Goal: Use online tool/utility: Utilize a website feature to perform a specific function

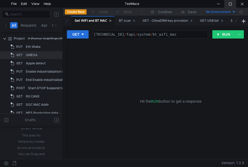
click at [233, 3] on div at bounding box center [230, 4] width 12 height 8
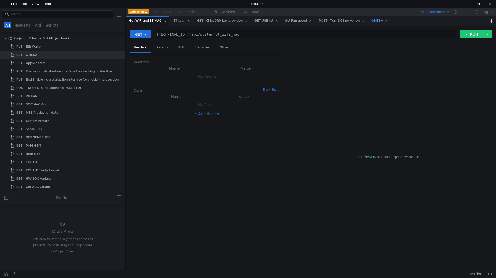
click at [248, 18] on div "QMESA" at bounding box center [379, 21] width 23 height 10
click at [146, 32] on button "GET" at bounding box center [141, 34] width 22 height 8
click at [137, 52] on li "POST" at bounding box center [141, 53] width 22 height 8
click at [248, 35] on button "RUN" at bounding box center [471, 34] width 23 height 8
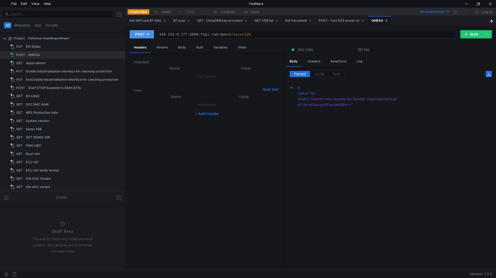
click at [143, 33] on div "POST" at bounding box center [140, 35] width 10 height 6
click at [144, 44] on li "GET" at bounding box center [142, 45] width 24 height 8
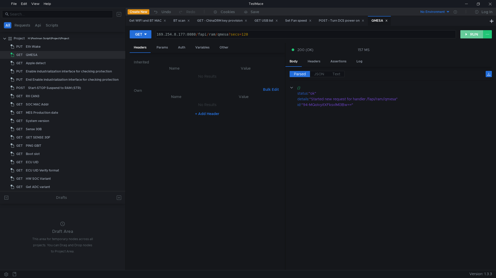
click at [248, 32] on button "RUN" at bounding box center [471, 34] width 23 height 8
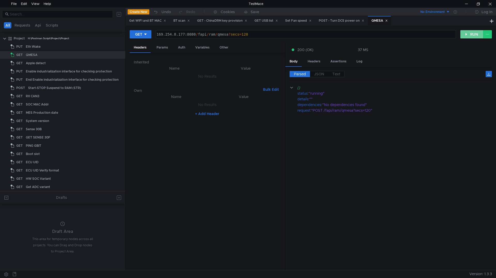
click at [248, 34] on button "RUN" at bounding box center [471, 34] width 23 height 8
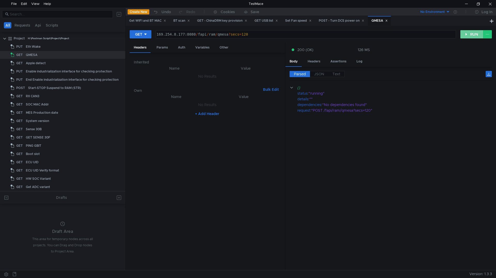
click at [248, 34] on button "RUN" at bounding box center [471, 34] width 23 height 8
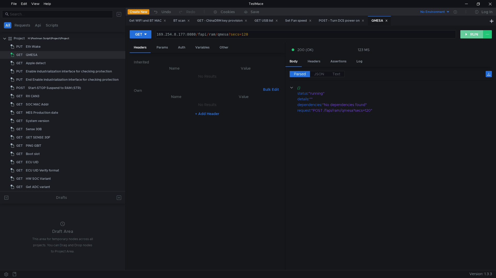
click at [248, 34] on button "RUN" at bounding box center [471, 34] width 23 height 8
click at [248, 33] on button "RUN" at bounding box center [471, 34] width 23 height 8
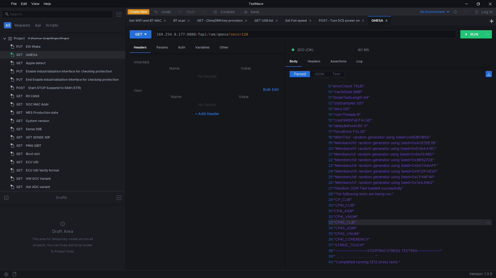
scroll to position [166, 0]
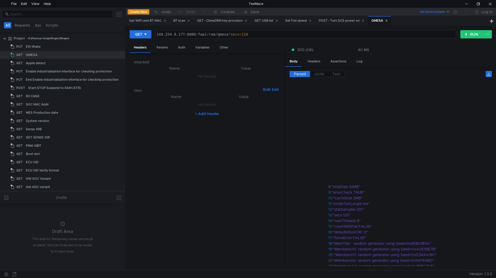
scroll to position [166, 0]
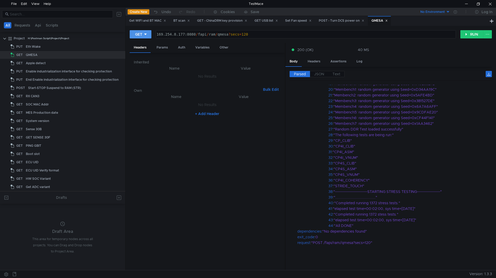
click at [145, 37] on button "GET" at bounding box center [141, 34] width 22 height 8
click at [141, 55] on li "POST" at bounding box center [141, 53] width 22 height 8
click at [468, 37] on button "RUN" at bounding box center [471, 34] width 23 height 8
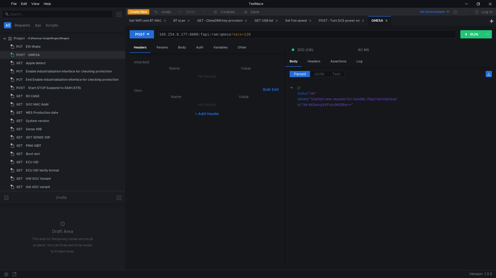
scroll to position [0, 0]
click at [152, 35] on button "POST" at bounding box center [142, 34] width 24 height 8
click at [142, 45] on li "GET" at bounding box center [142, 45] width 24 height 8
click at [150, 33] on button "GET" at bounding box center [141, 34] width 22 height 8
click at [140, 54] on li "POST" at bounding box center [141, 53] width 22 height 8
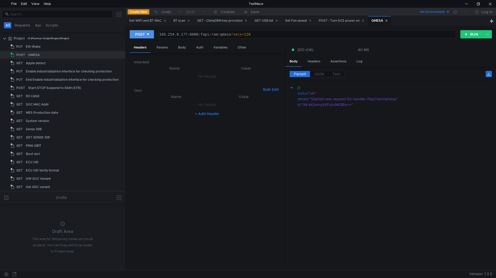
click at [151, 35] on button "POST" at bounding box center [142, 34] width 24 height 8
click at [148, 44] on li "GET" at bounding box center [142, 45] width 24 height 8
click at [471, 36] on button "RUN" at bounding box center [471, 34] width 23 height 8
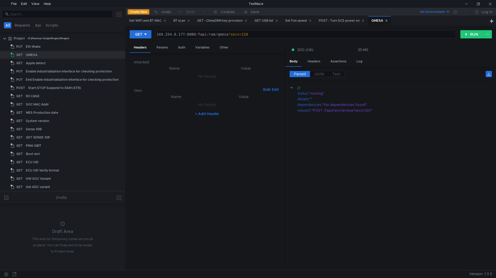
click at [468, 240] on cdk-virtual-scroll-viewport "{} status : "running" details : "" dependencies : "No dependencies found" reque…" at bounding box center [390, 176] width 202 height 182
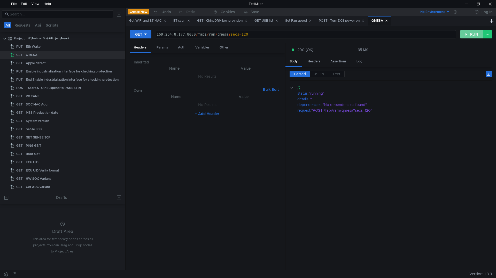
click at [472, 35] on button "RUN" at bounding box center [471, 34] width 23 height 8
click at [476, 34] on button "RUN" at bounding box center [471, 34] width 23 height 8
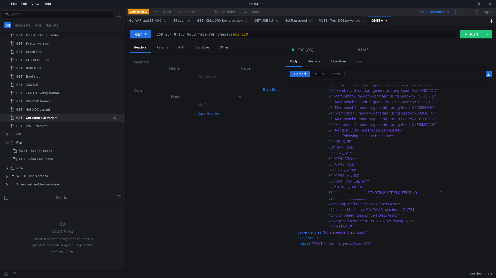
scroll to position [129, 0]
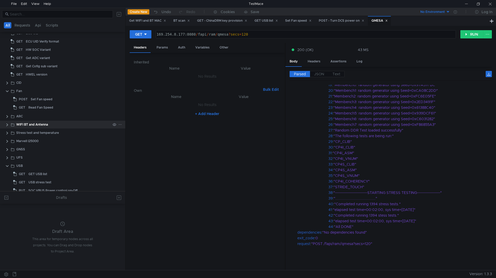
drag, startPoint x: 8, startPoint y: 124, endPoint x: 21, endPoint y: 127, distance: 13.2
click at [8, 124] on clr-icon at bounding box center [7, 125] width 4 height 4
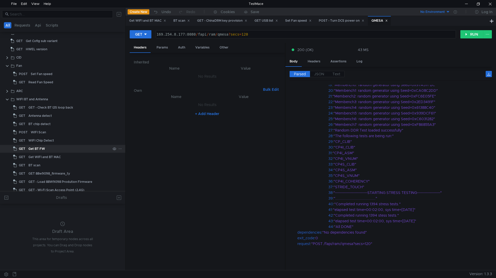
scroll to position [181, 0]
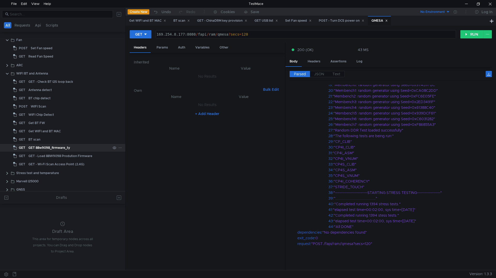
click at [58, 148] on div "GET 88w9098_firmware_ty" at bounding box center [49, 148] width 42 height 8
click at [72, 157] on div "GET - Load 88W9098 Prodution Firmware" at bounding box center [60, 156] width 64 height 8
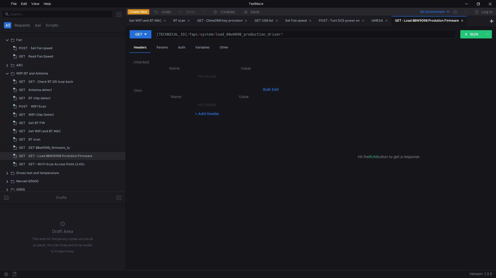
type textarea "160.48.199.99:8080/fapi/system/load_88w9098_production_driver?"
drag, startPoint x: 307, startPoint y: 34, endPoint x: 198, endPoint y: 34, distance: 109.2
click at [198, 34] on div "160.48.199.99:8080 / fapi / system / load_88w9098_production_driver ?" at bounding box center [305, 38] width 300 height 12
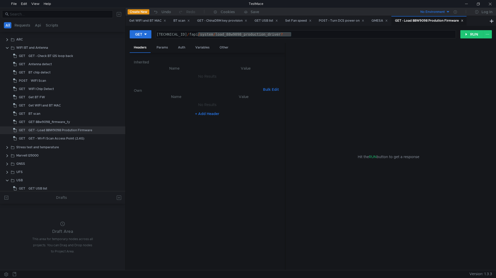
click at [474, 60] on div "Hit the RUN button to get a response" at bounding box center [389, 157] width 194 height 228
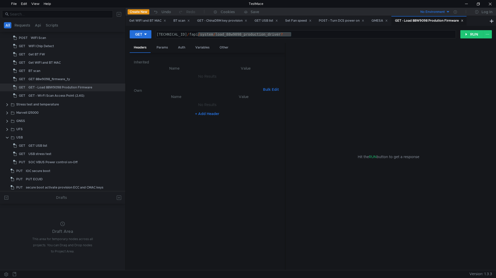
scroll to position [258, 0]
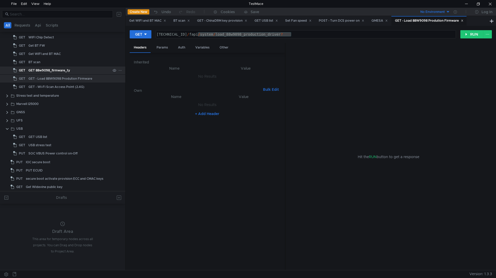
click at [52, 72] on div "GET 88w9098_firmware_ty" at bounding box center [49, 71] width 42 height 8
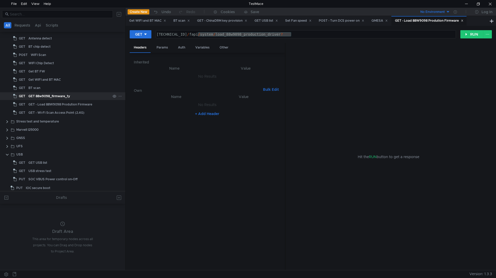
click at [59, 96] on div "GET 88w9098_firmware_ty" at bounding box center [49, 96] width 42 height 8
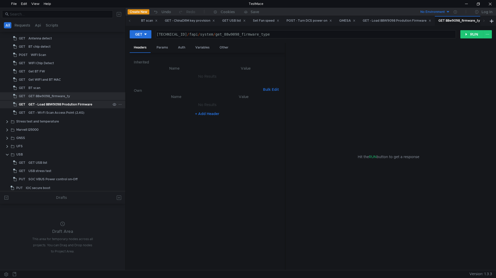
click at [84, 104] on div "GET - Load 88W9098 Prodution Firmware" at bounding box center [60, 105] width 64 height 8
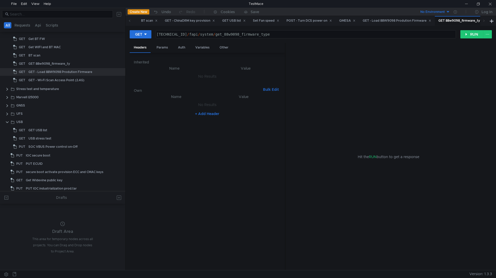
scroll to position [258, 0]
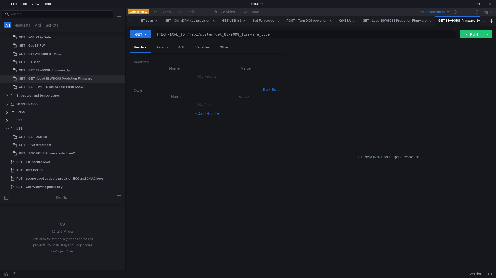
click at [37, 205] on app-scratches-section "Drafts Draft Area This area for temporary nodes across all projects. You can Dr…" at bounding box center [62, 231] width 125 height 79
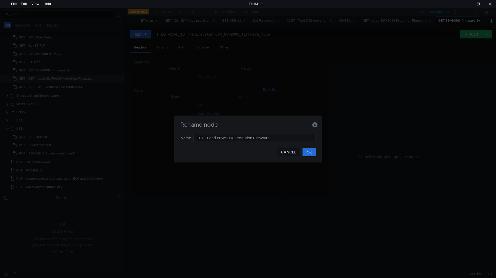
drag, startPoint x: 286, startPoint y: 138, endPoint x: 171, endPoint y: 139, distance: 114.9
click at [171, 139] on div "Rename node Name GET - Load 88W9098 Prodution Firmware CANCEL OK" at bounding box center [248, 139] width 496 height 278
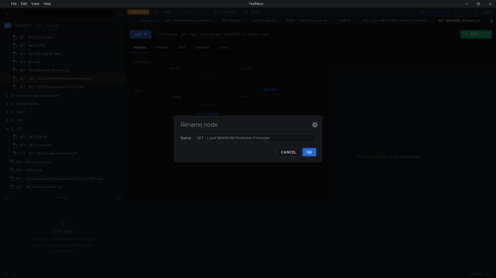
click at [474, 146] on div "Rename node Name GET - Load 88W9098 Prodution Firmware CANCEL OK" at bounding box center [248, 139] width 496 height 278
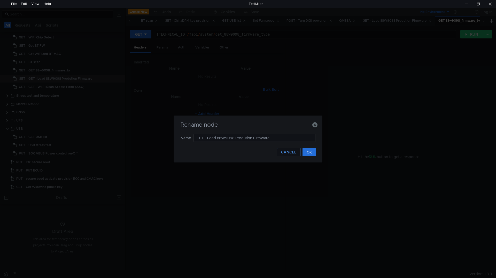
click at [291, 153] on button "CANCEL" at bounding box center [289, 152] width 24 height 8
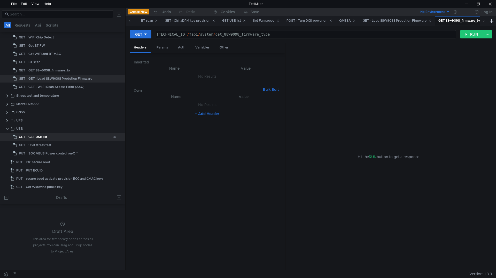
scroll to position [326, 0]
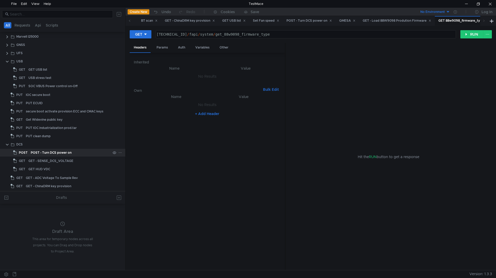
click at [62, 154] on div "POST - Turn DCS power on" at bounding box center [51, 153] width 41 height 8
click at [468, 34] on button "RUN" at bounding box center [471, 34] width 23 height 8
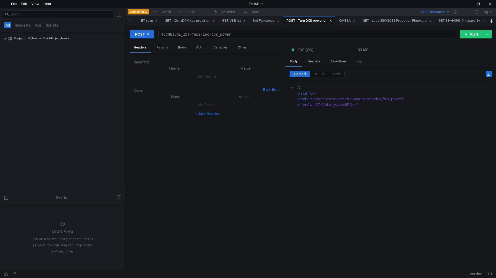
scroll to position [326, 0]
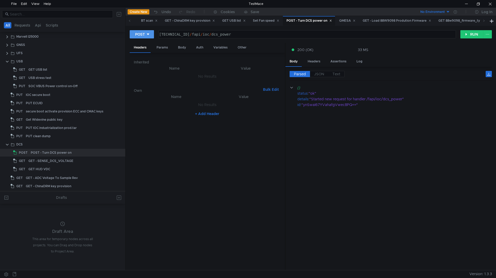
click at [152, 35] on button "POST" at bounding box center [142, 34] width 24 height 8
drag, startPoint x: 145, startPoint y: 68, endPoint x: 158, endPoint y: 70, distance: 13.6
click at [145, 68] on li "DELETE" at bounding box center [142, 70] width 24 height 8
click at [480, 34] on button "RUN" at bounding box center [471, 34] width 23 height 8
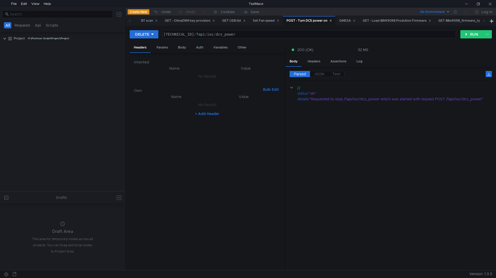
scroll to position [326, 0]
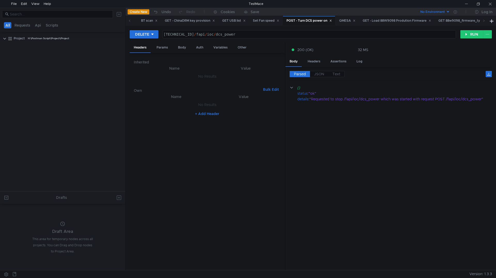
scroll to position [326, 0]
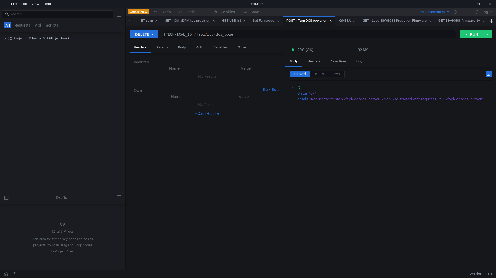
scroll to position [326, 0]
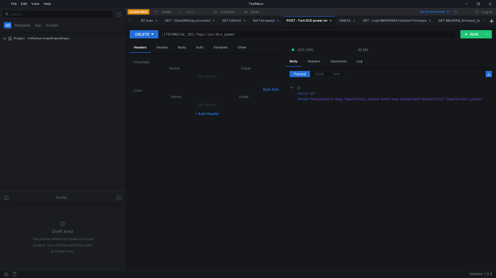
scroll to position [326, 0]
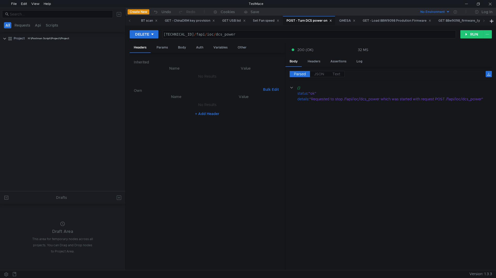
scroll to position [326, 0]
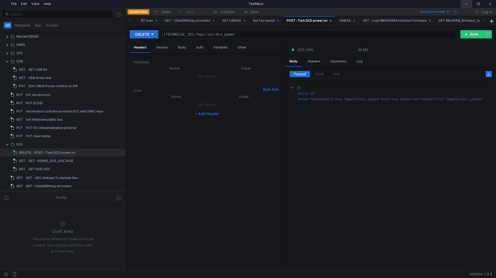
click at [469, 2] on div at bounding box center [466, 4] width 12 height 8
